Goal: Use online tool/utility: Utilize a website feature to perform a specific function

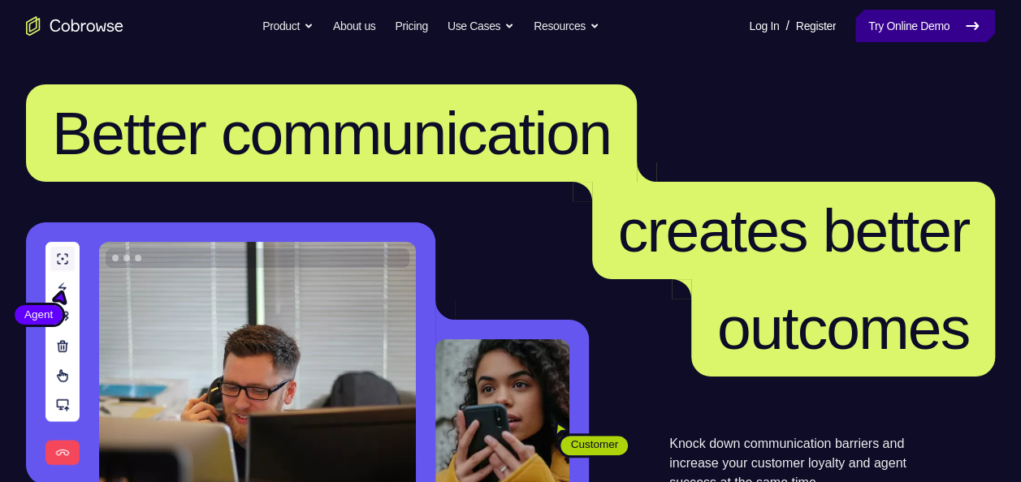
click at [880, 26] on link "Try Online Demo" at bounding box center [925, 26] width 140 height 32
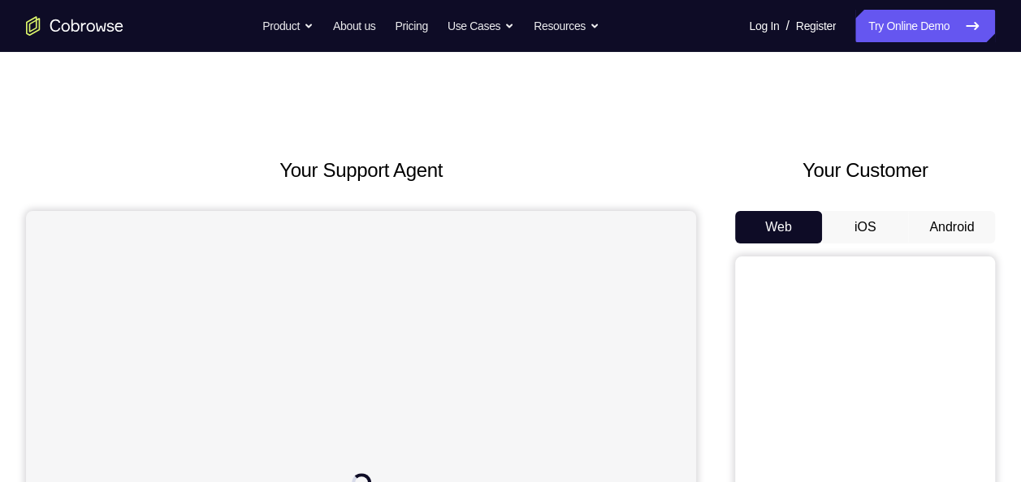
click at [970, 224] on button "Android" at bounding box center [951, 227] width 87 height 32
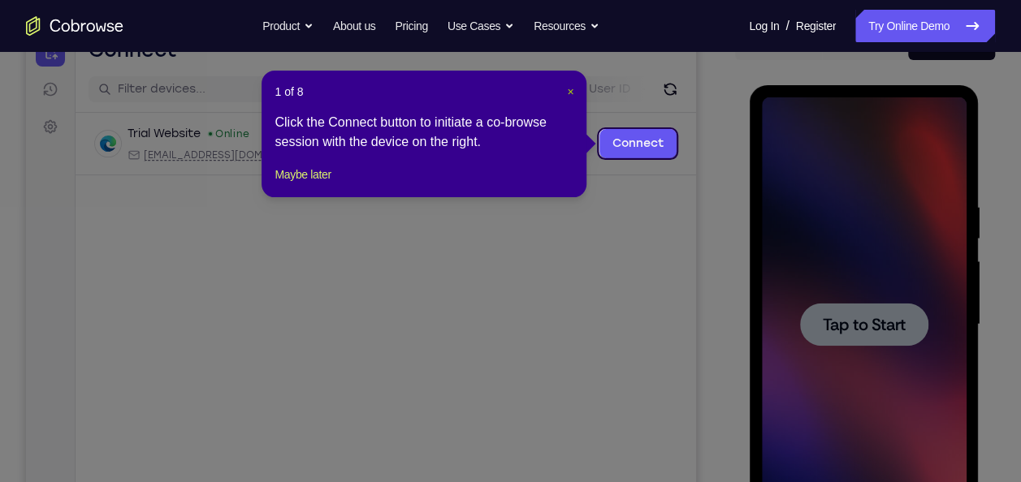
click at [570, 89] on span "×" at bounding box center [570, 91] width 6 height 13
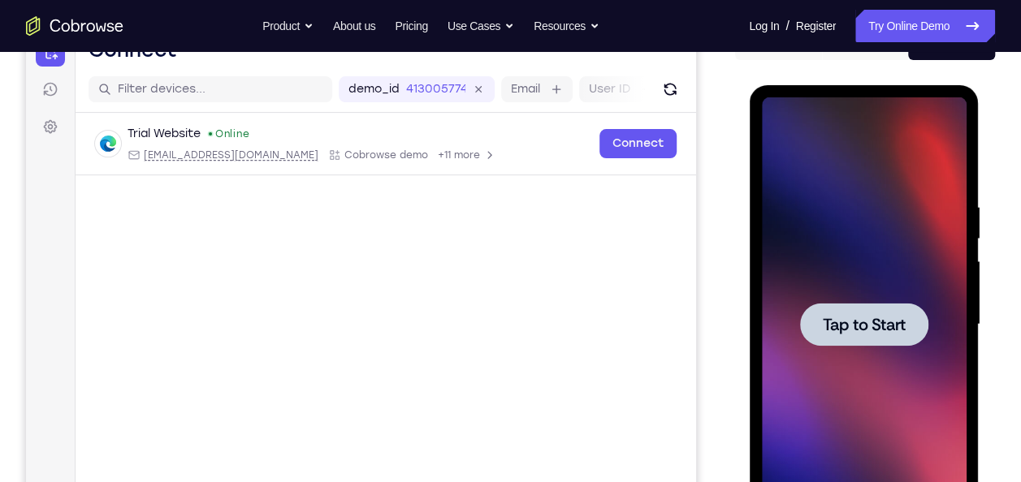
click at [806, 263] on div at bounding box center [863, 324] width 205 height 455
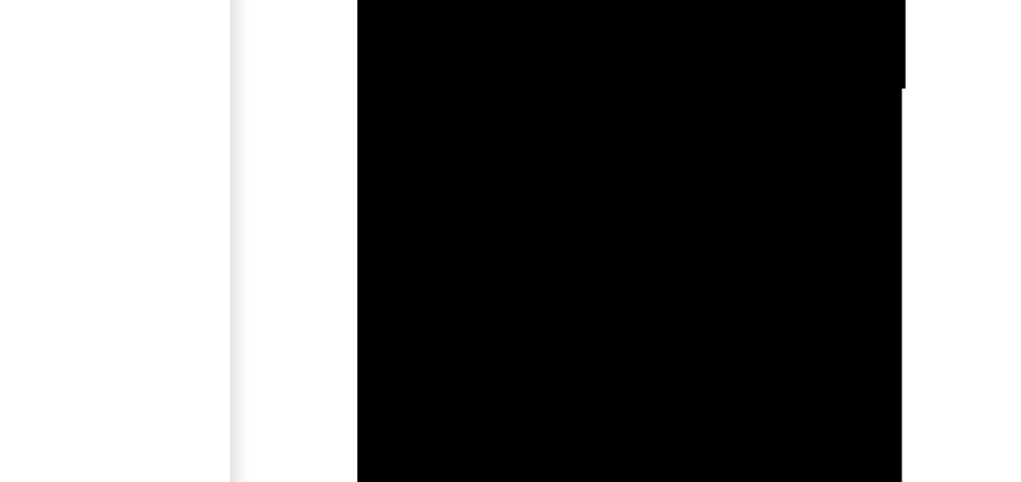
scroll to position [286, 0]
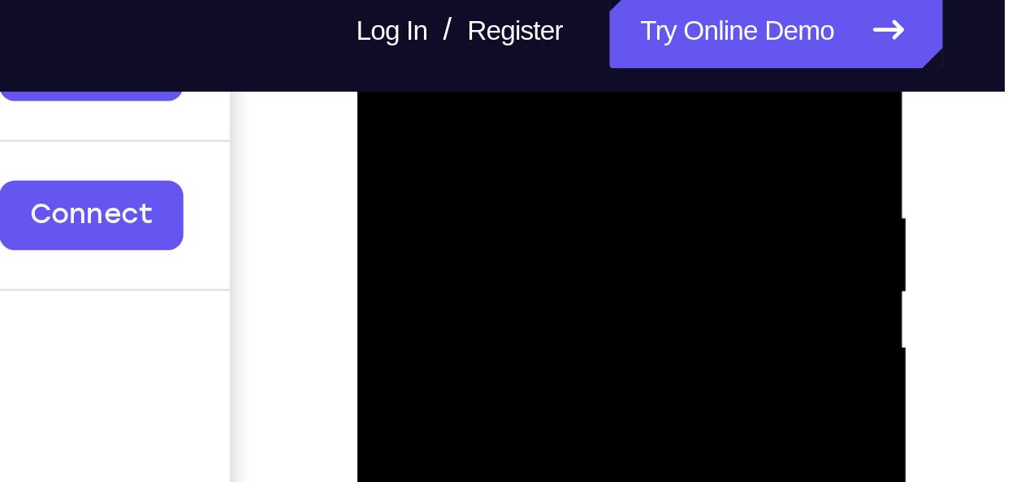
click at [459, 14] on div at bounding box center [470, 167] width 205 height 455
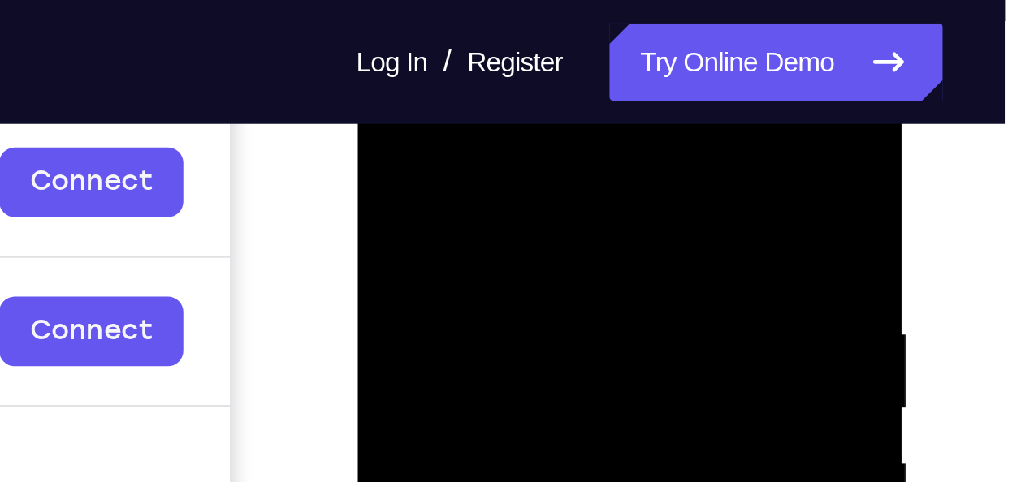
scroll to position [250, 0]
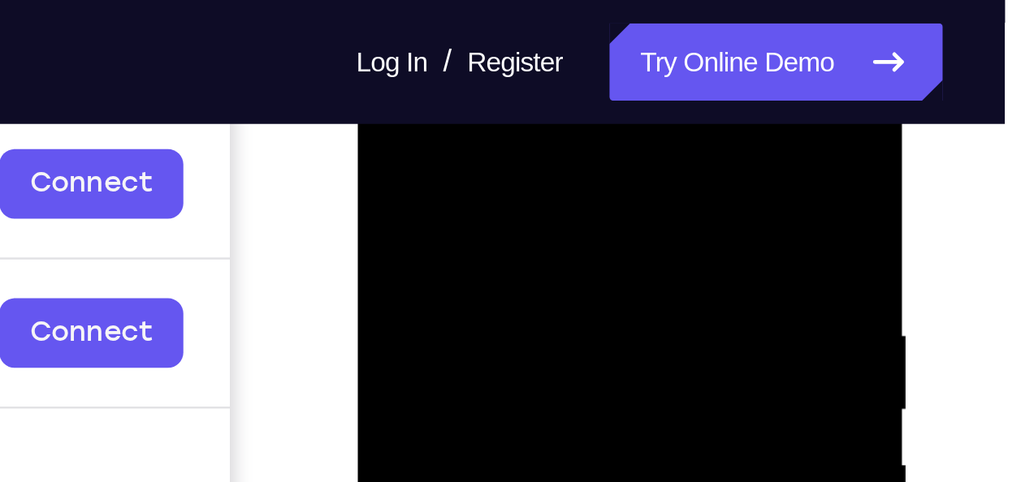
click at [463, 190] on div at bounding box center [470, 283] width 205 height 455
click at [460, 192] on div at bounding box center [470, 283] width 205 height 455
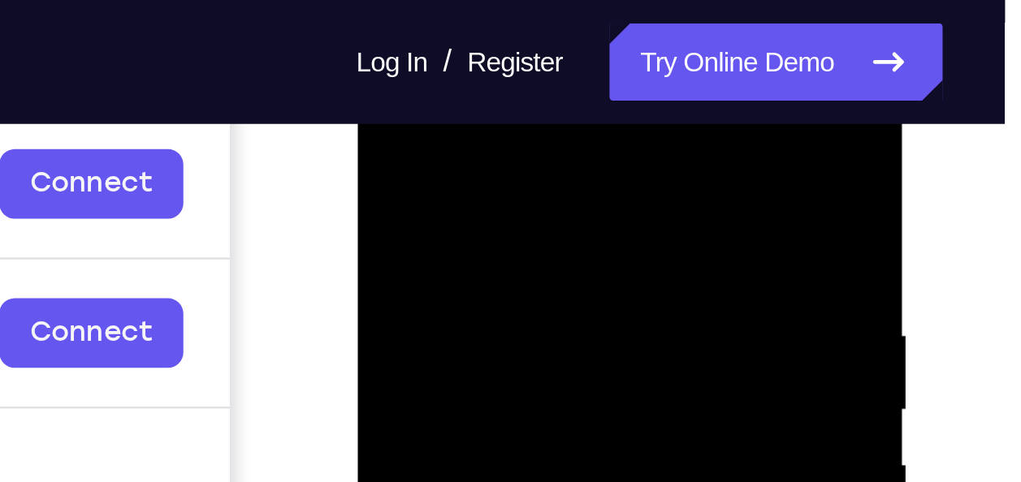
click at [460, 192] on div at bounding box center [470, 283] width 205 height 455
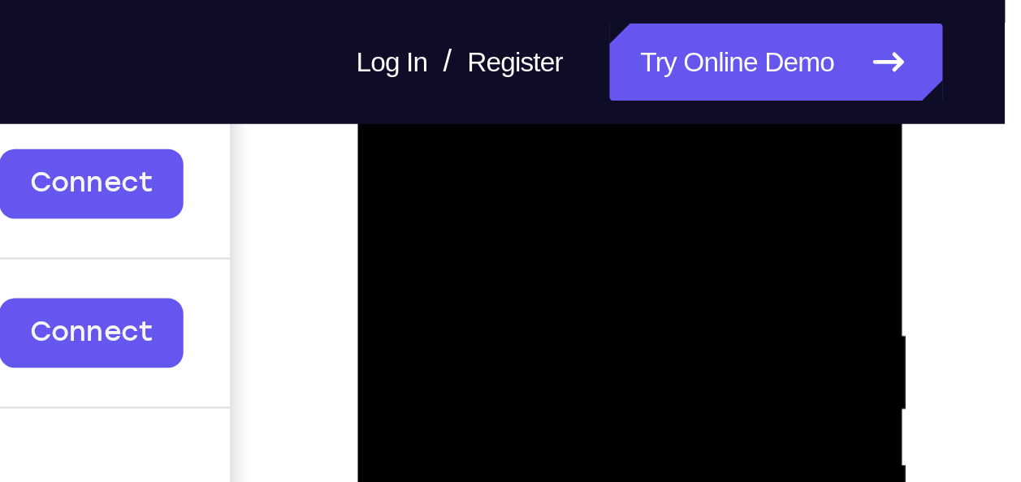
click at [557, 100] on div at bounding box center [470, 283] width 205 height 455
click at [557, 44] on div at bounding box center [471, 44] width 230 height 0
click at [557, 100] on div at bounding box center [470, 283] width 205 height 455
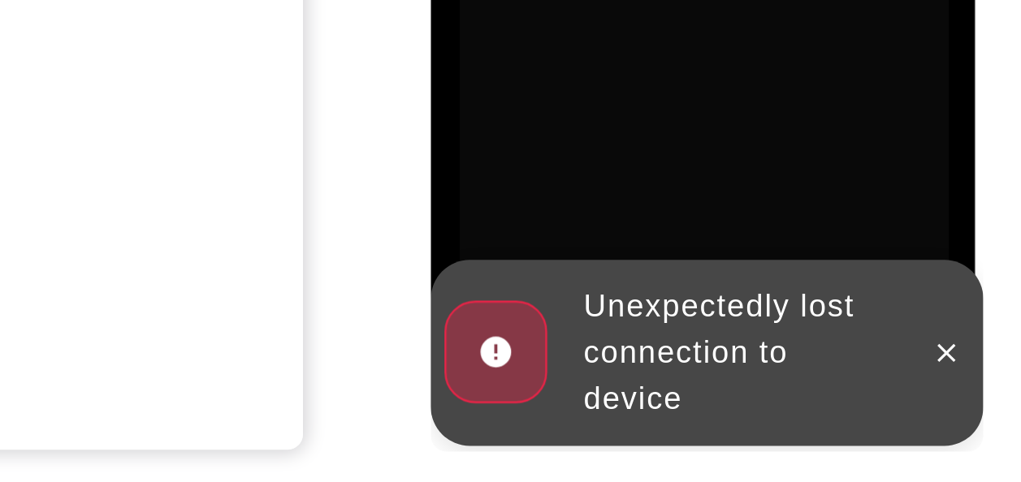
scroll to position [300, 0]
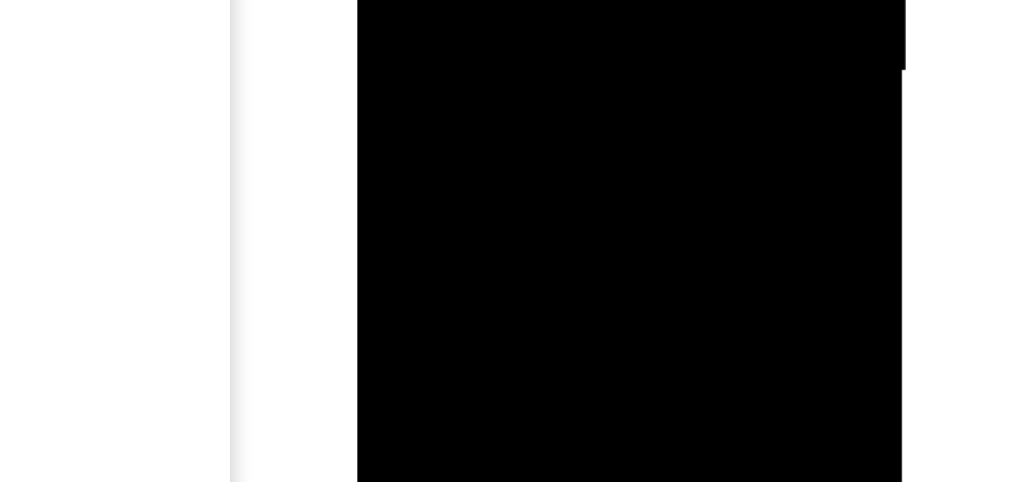
scroll to position [289, 0]
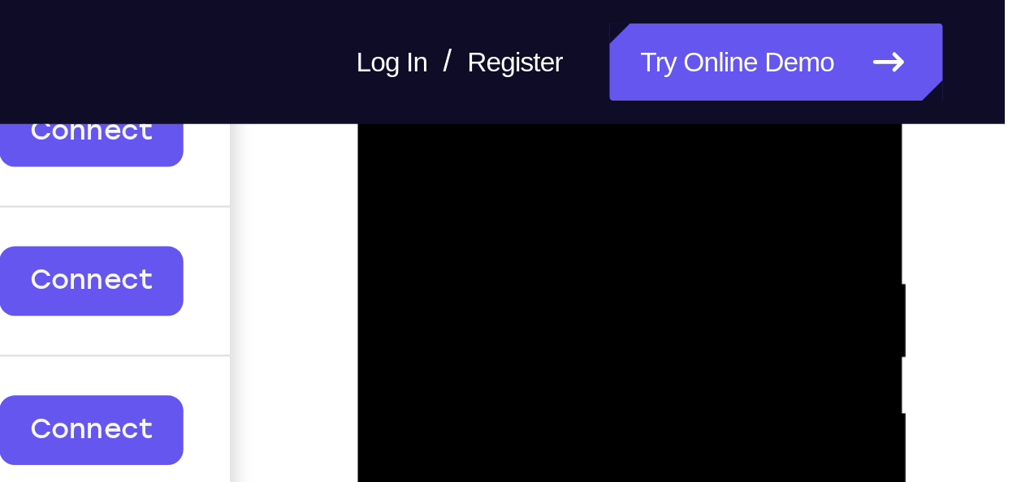
scroll to position [271, 0]
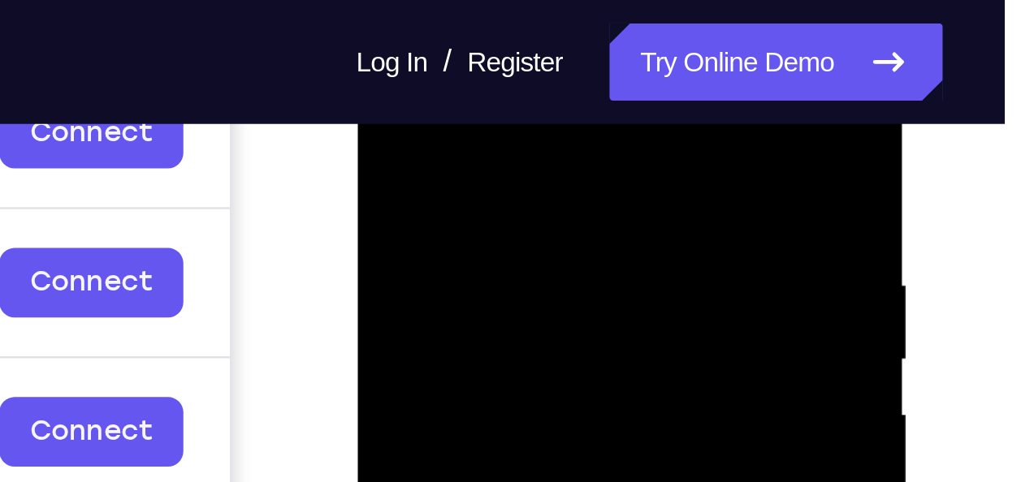
click at [455, 82] on div at bounding box center [470, 233] width 205 height 455
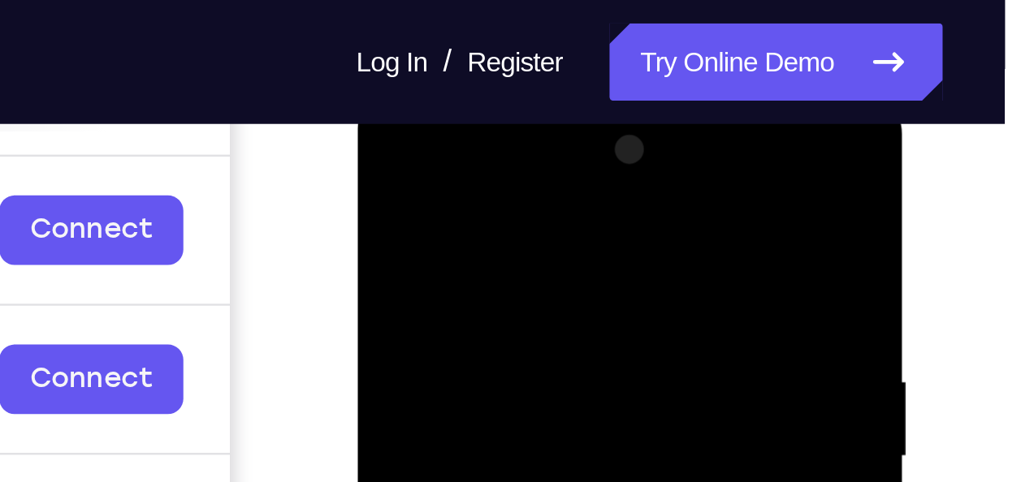
scroll to position [229, 0]
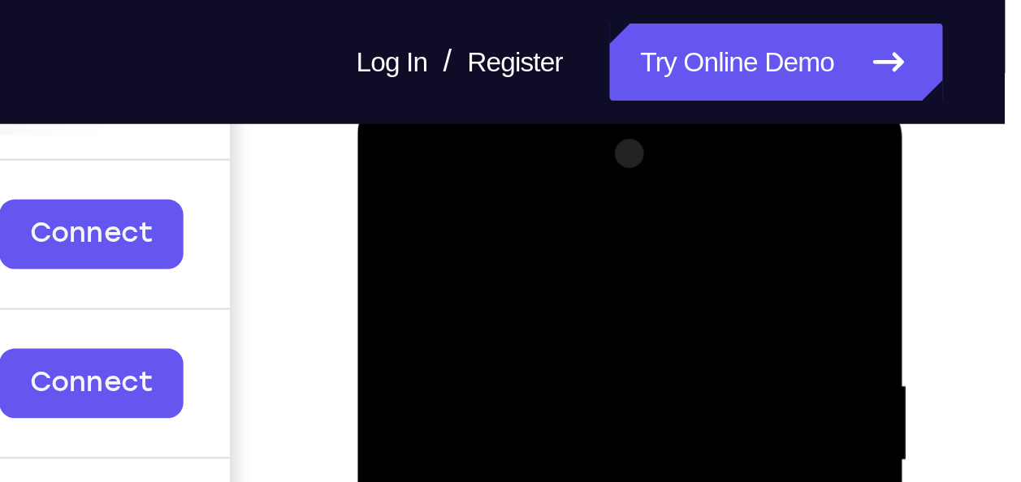
click at [452, 248] on div at bounding box center [470, 333] width 205 height 455
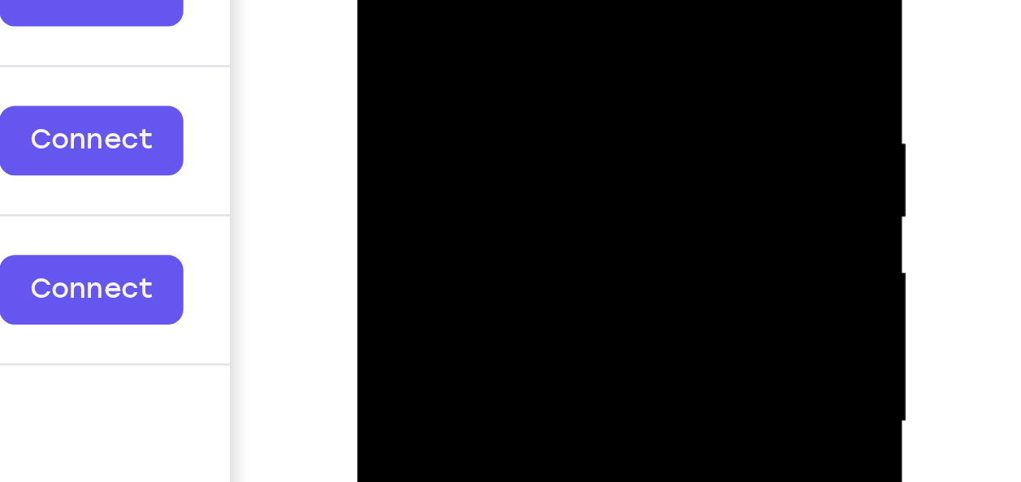
click at [396, 60] on div at bounding box center [470, 91] width 205 height 455
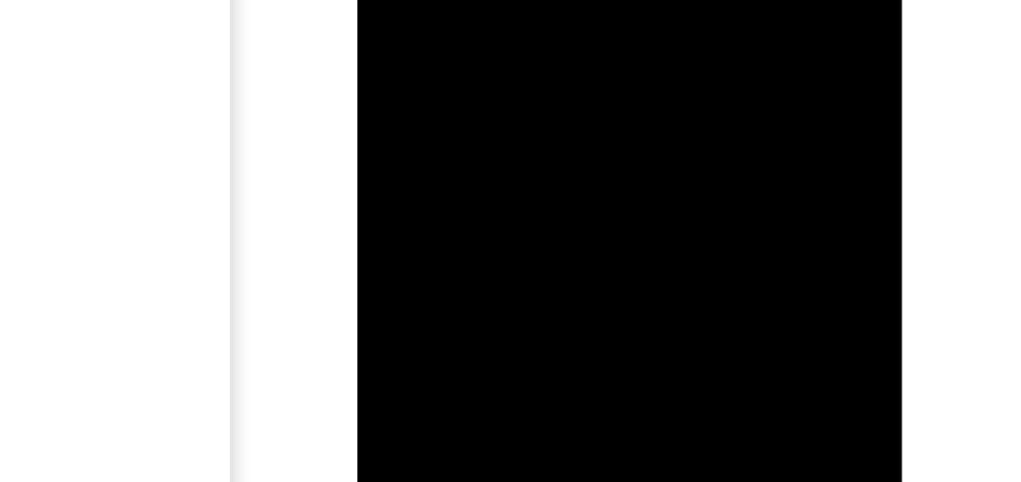
scroll to position [309, 0]
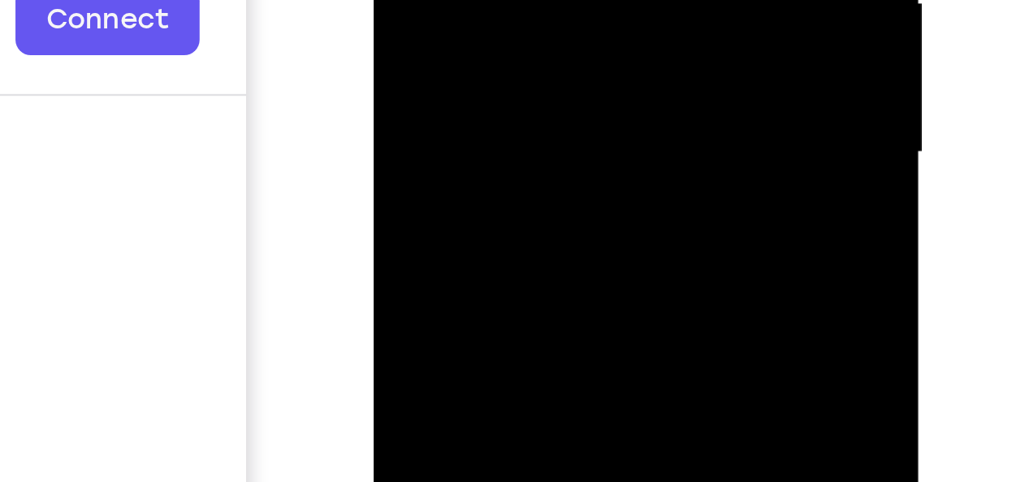
scroll to position [335, 0]
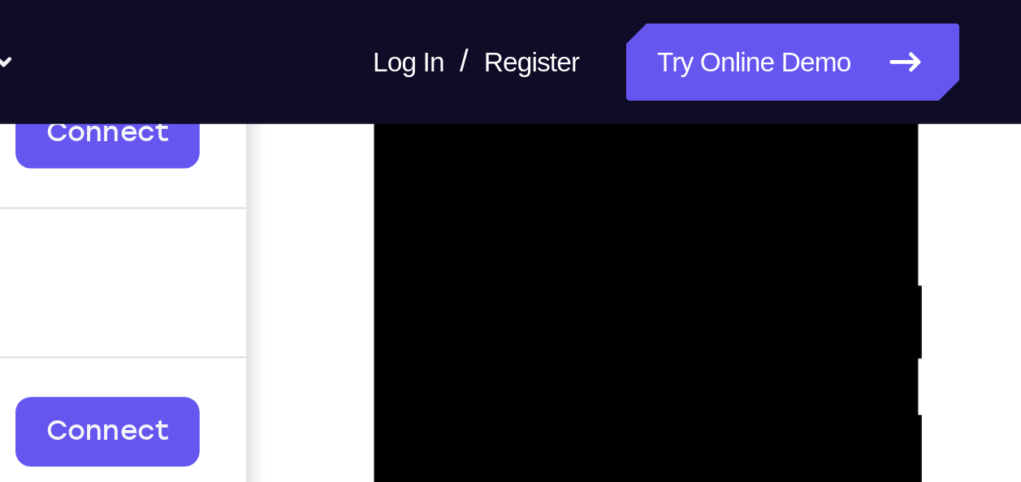
scroll to position [242, 0]
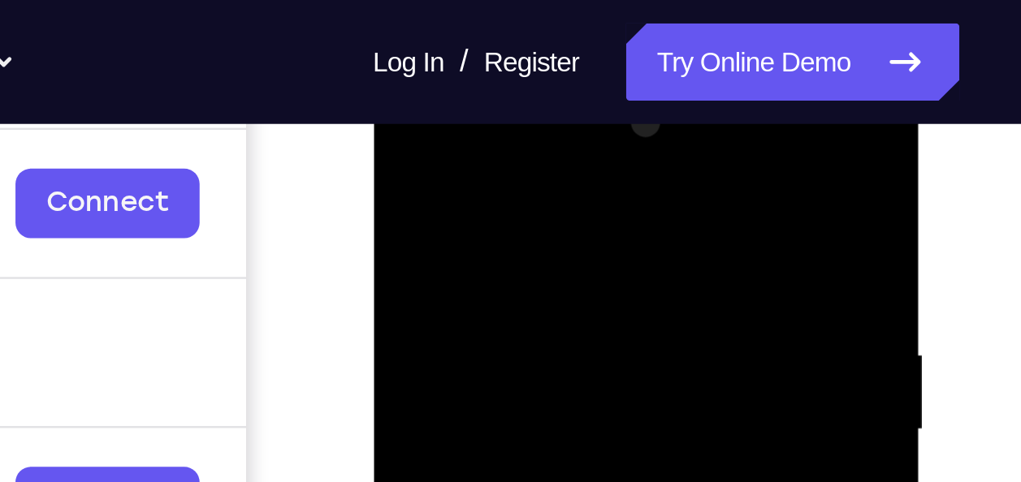
click at [474, 154] on div at bounding box center [487, 303] width 205 height 455
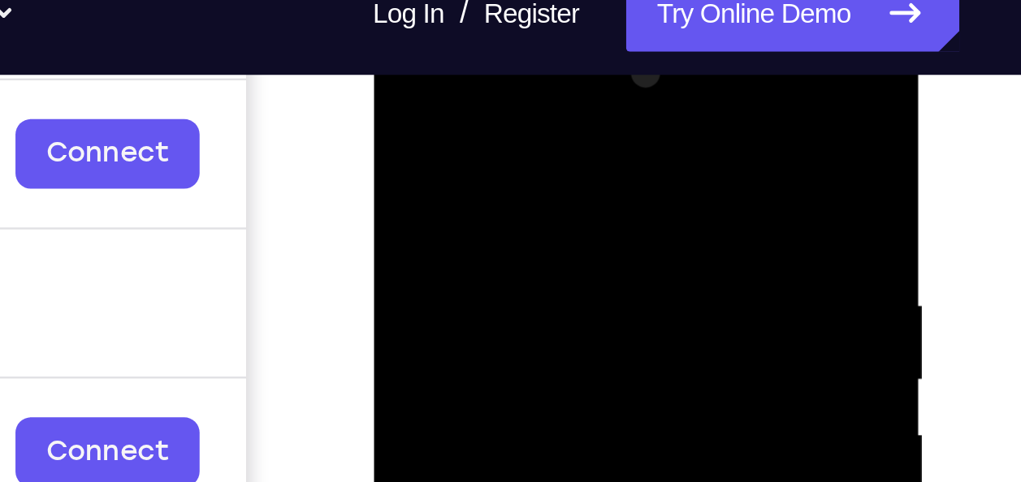
click at [397, 67] on div at bounding box center [487, 254] width 205 height 455
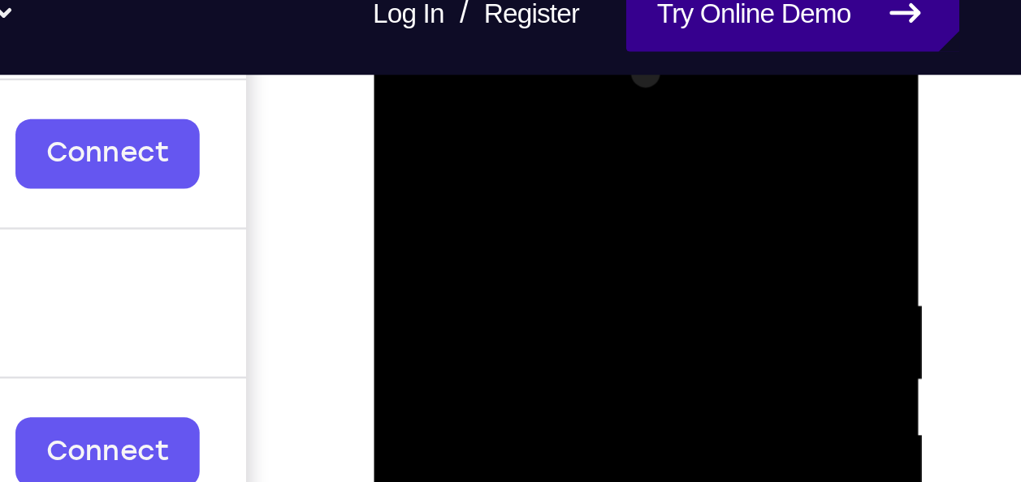
click at [870, 39] on link "Try Online Demo" at bounding box center [925, 26] width 140 height 32
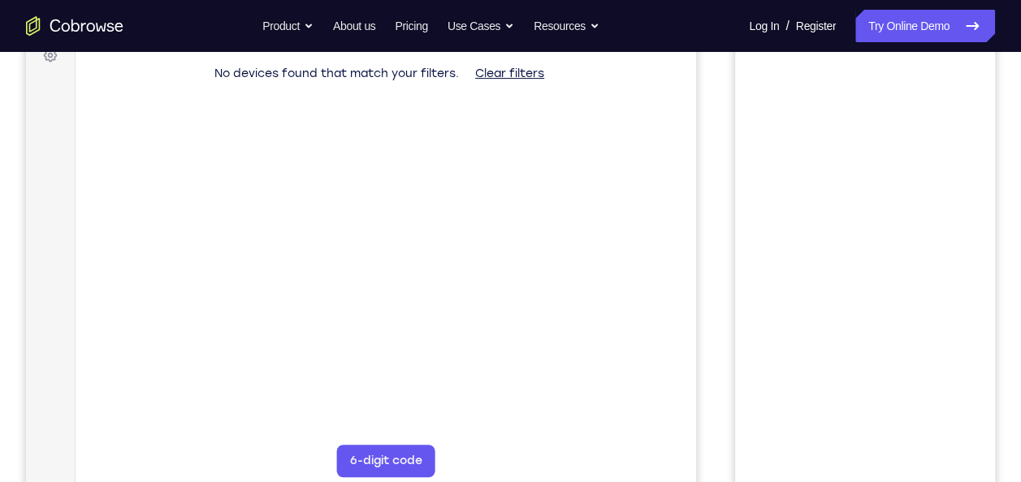
scroll to position [257, 0]
